Goal: Check status: Check status

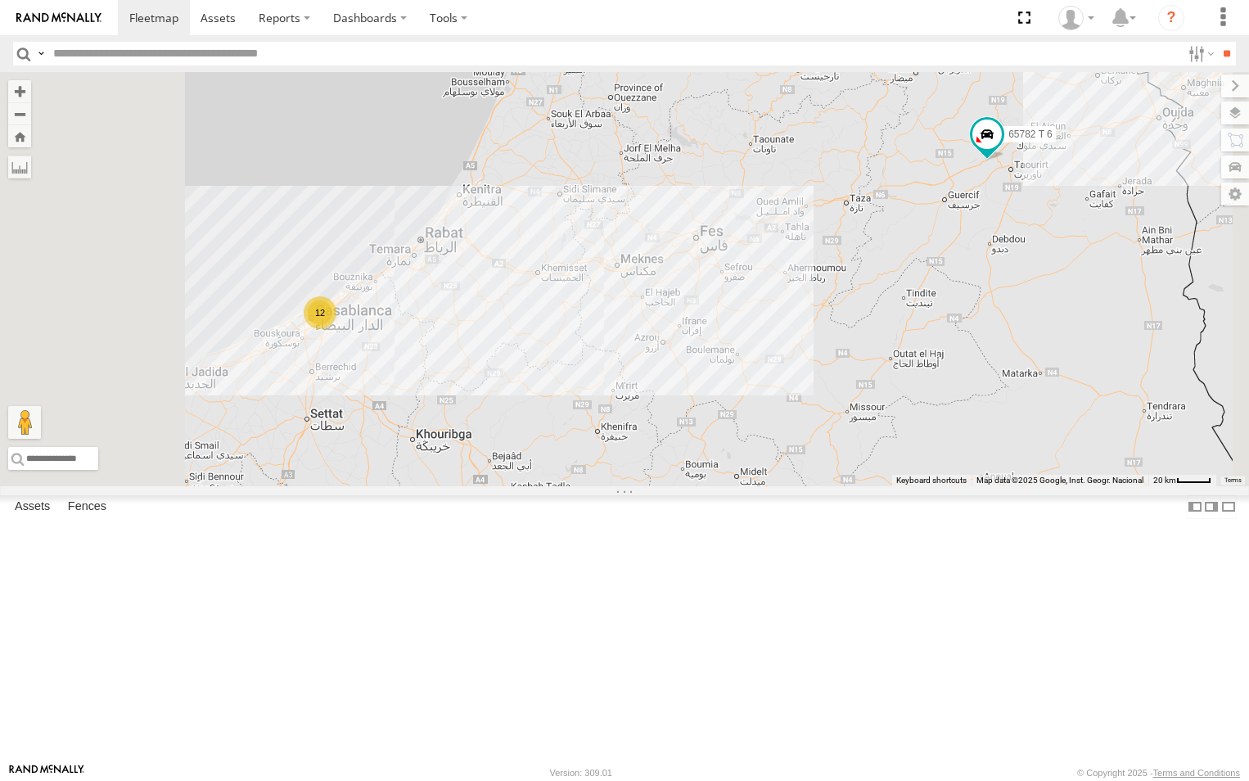
drag, startPoint x: 545, startPoint y: 486, endPoint x: 578, endPoint y: 445, distance: 52.9
click at [578, 445] on div "12 65782 T 6" at bounding box center [624, 279] width 1249 height 414
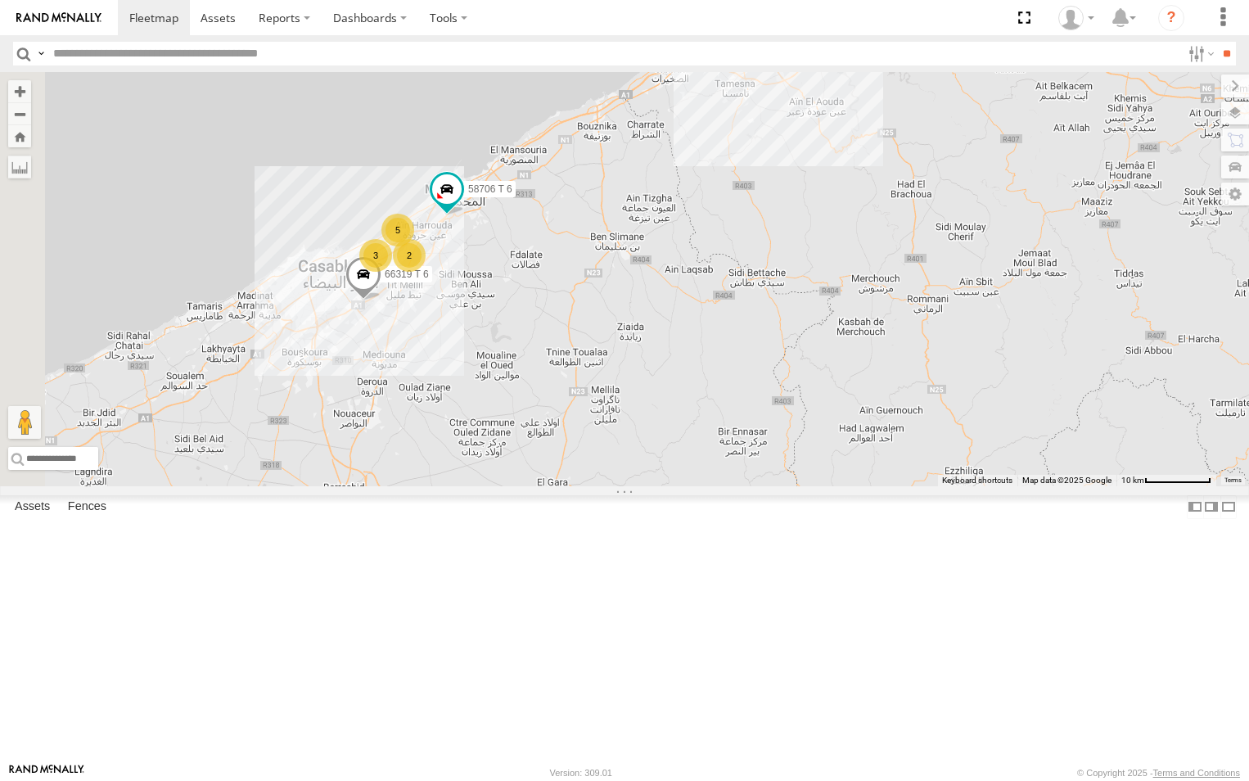
drag, startPoint x: 559, startPoint y: 440, endPoint x: 637, endPoint y: 421, distance: 80.0
click at [637, 421] on div "65782 T 6 58706 T 6 3 2 5 66319 T 6" at bounding box center [624, 279] width 1249 height 414
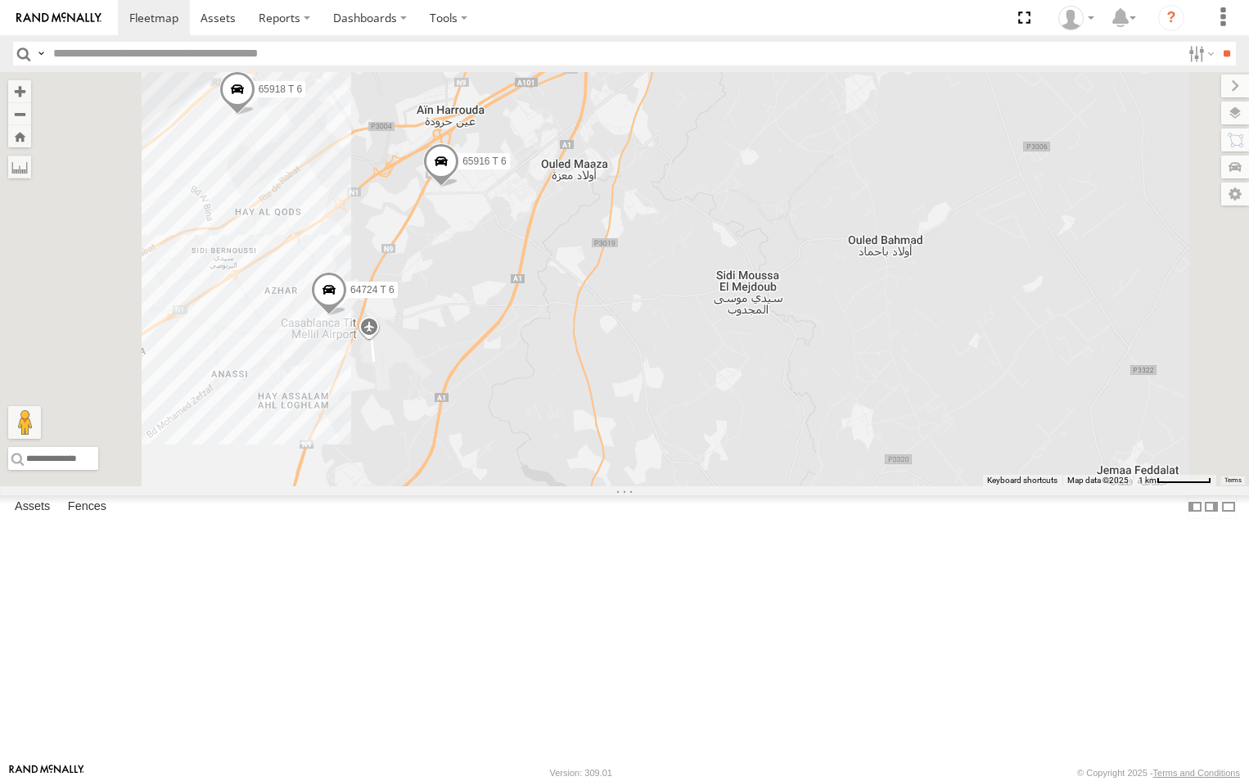
drag, startPoint x: 571, startPoint y: 334, endPoint x: 684, endPoint y: 463, distance: 171.6
click at [683, 486] on div "65782 T 6 58706 T 6 66319 T 6 64724 T 6 65918 T 6 65916 T 6" at bounding box center [624, 279] width 1249 height 414
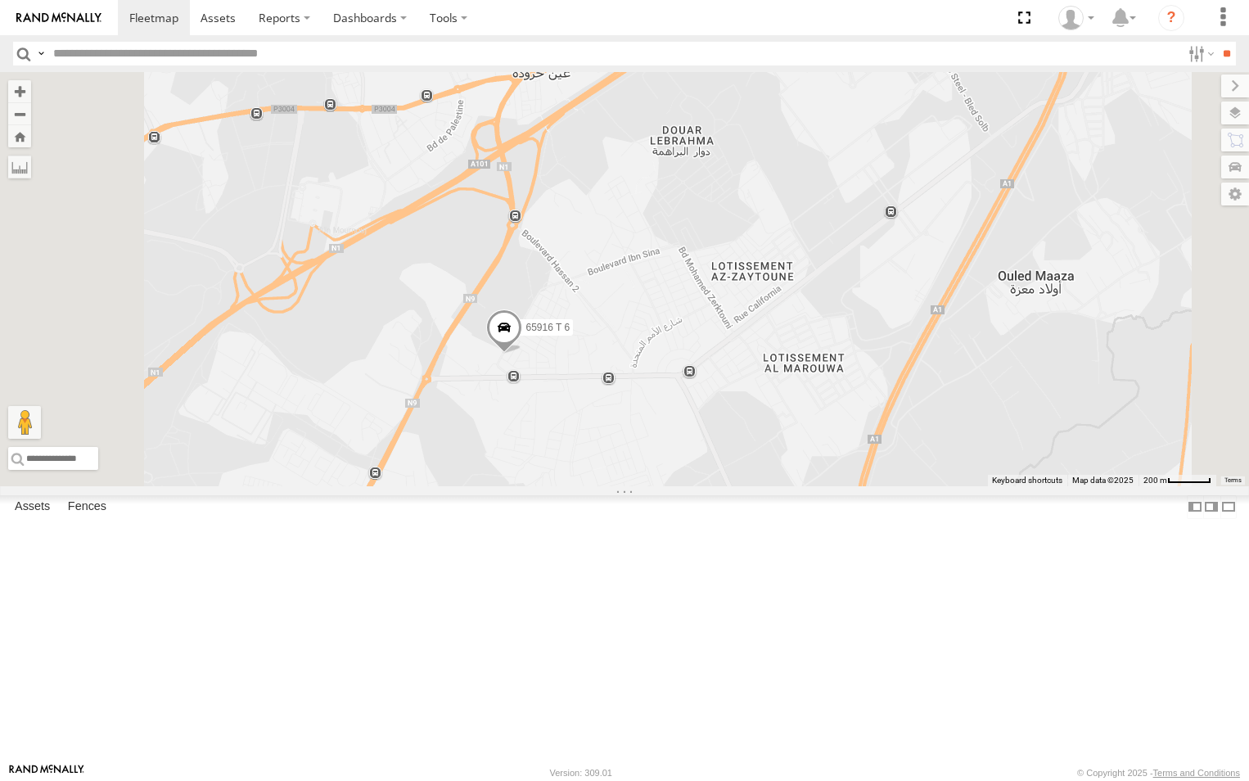
click at [522, 353] on span at bounding box center [504, 331] width 36 height 44
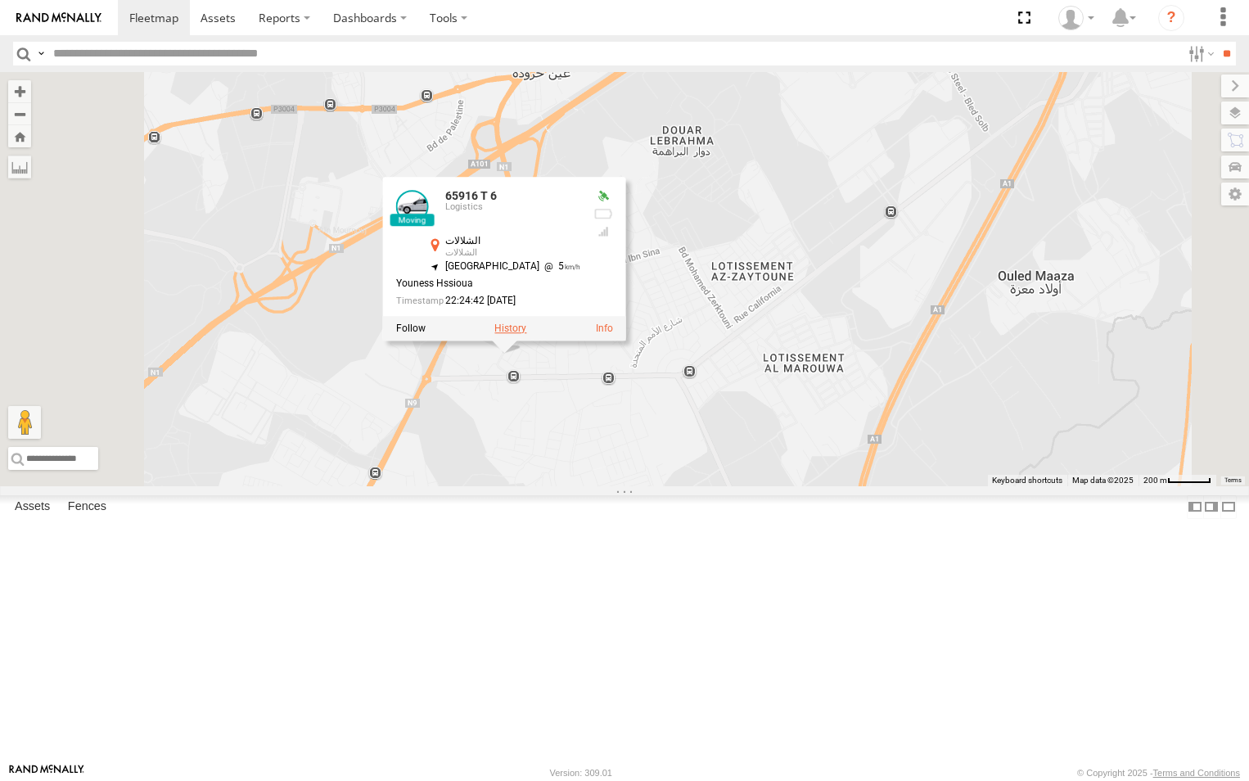
click at [526, 335] on label at bounding box center [510, 328] width 32 height 11
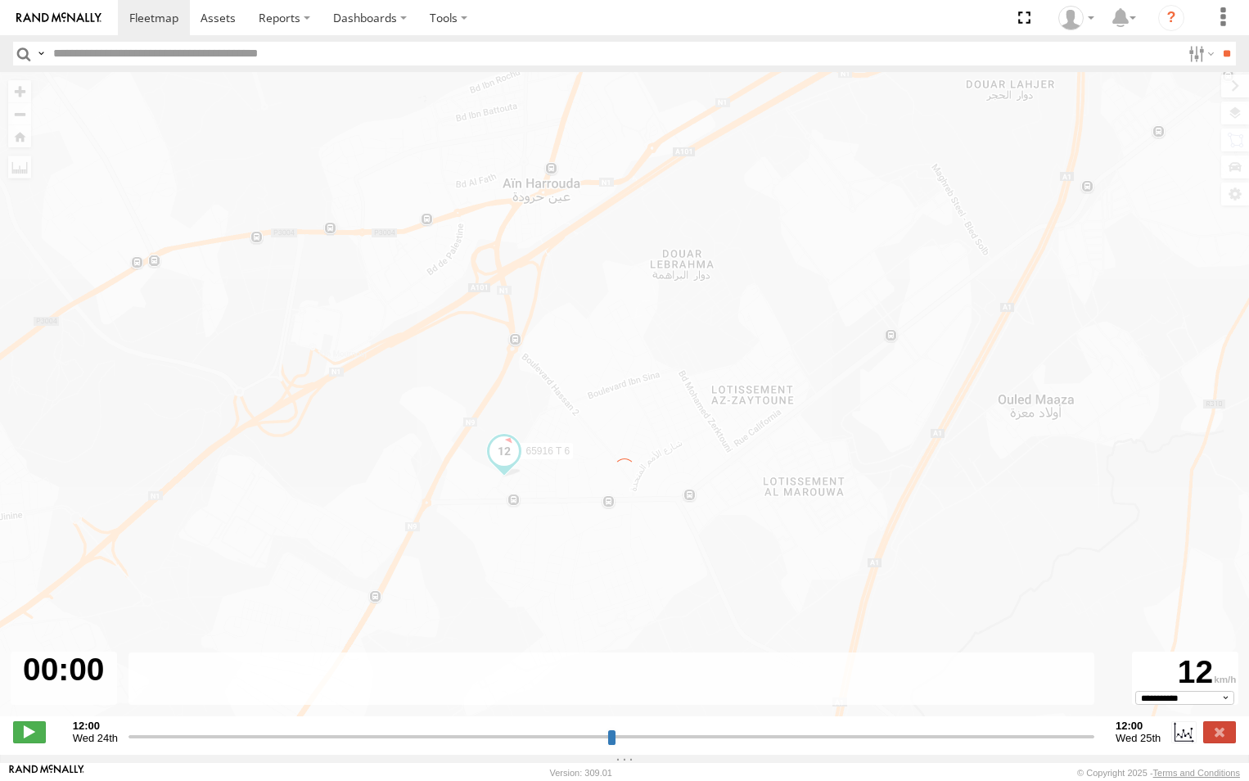
type input "**********"
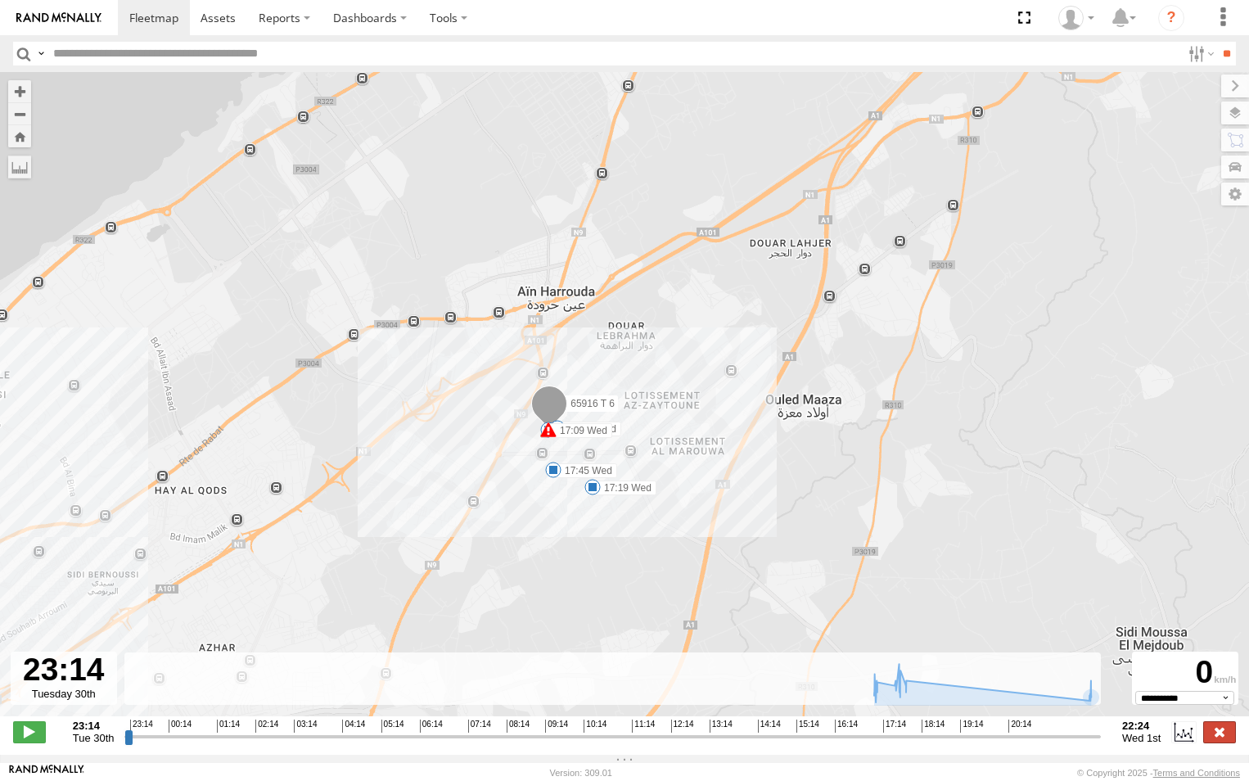
click at [1226, 742] on label at bounding box center [1219, 731] width 33 height 21
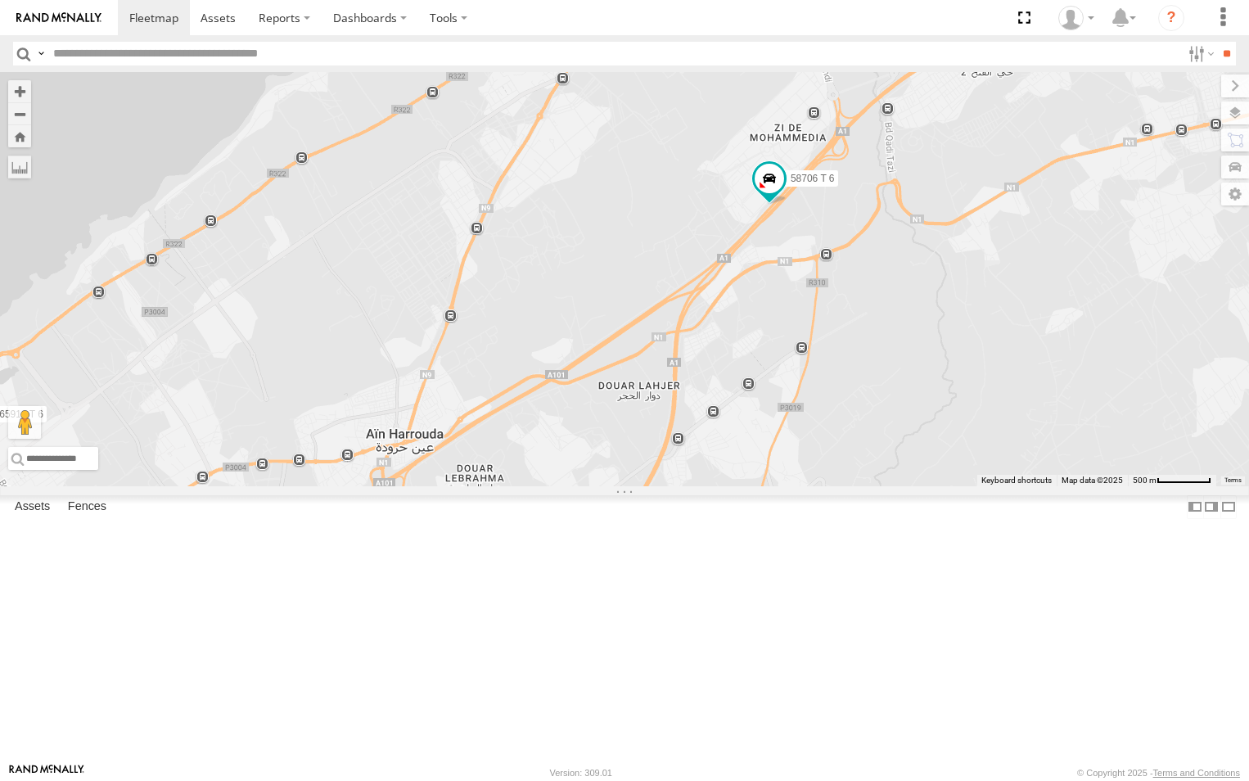
drag, startPoint x: 894, startPoint y: 469, endPoint x: 920, endPoint y: 449, distance: 32.7
click at [920, 449] on div "64724 T 6 65918 T 6 65916 T 6 58706 T 6 65683 T 6 58707 T 6 65938 T 6" at bounding box center [624, 279] width 1249 height 414
